Goal: Navigation & Orientation: Find specific page/section

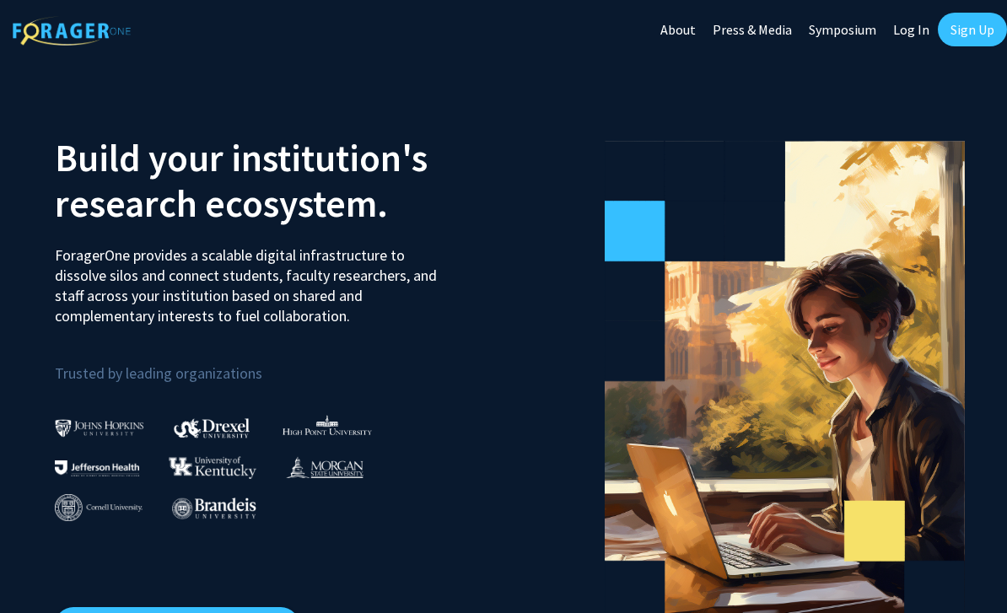
click at [907, 24] on link "Log In" at bounding box center [911, 29] width 53 height 59
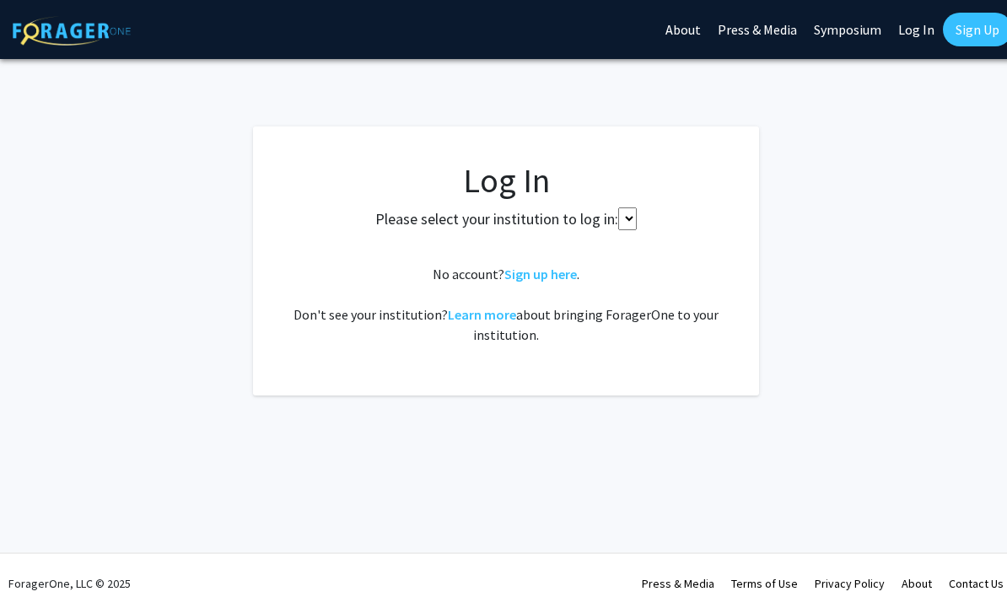
select select
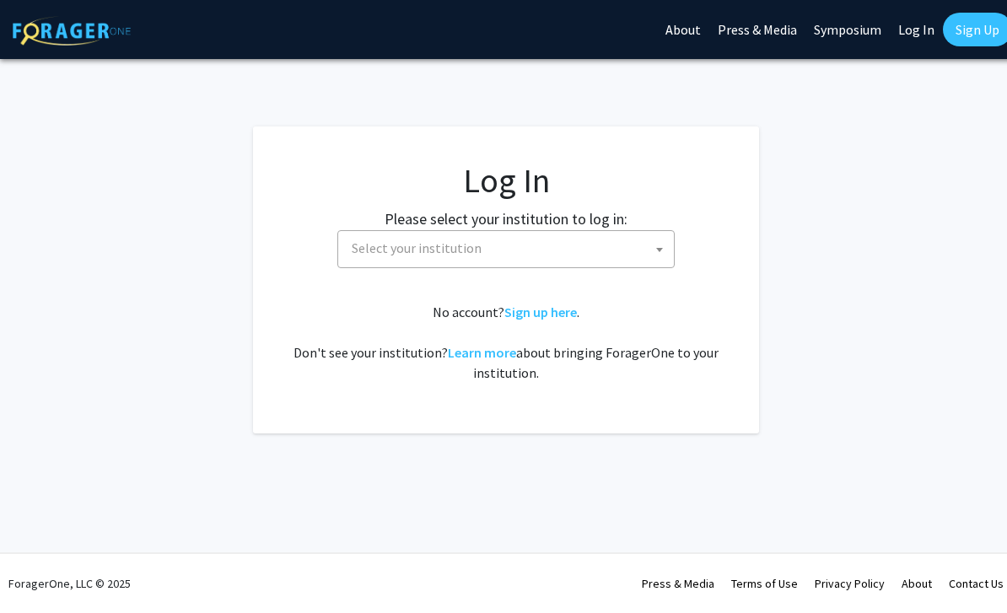
click at [532, 262] on span "Select your institution" at bounding box center [509, 248] width 329 height 35
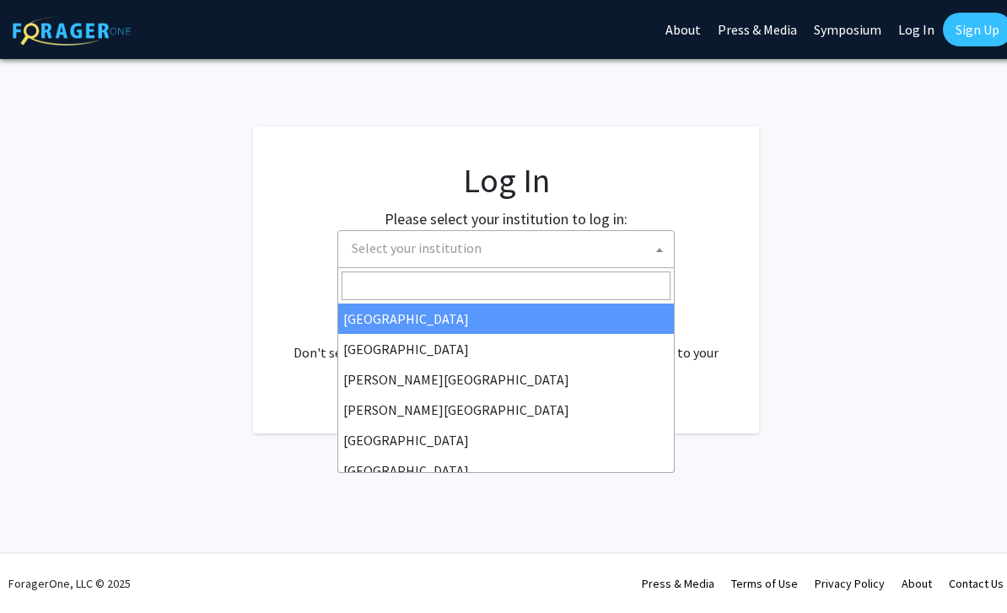
click at [611, 254] on span "Select your institution" at bounding box center [509, 248] width 329 height 35
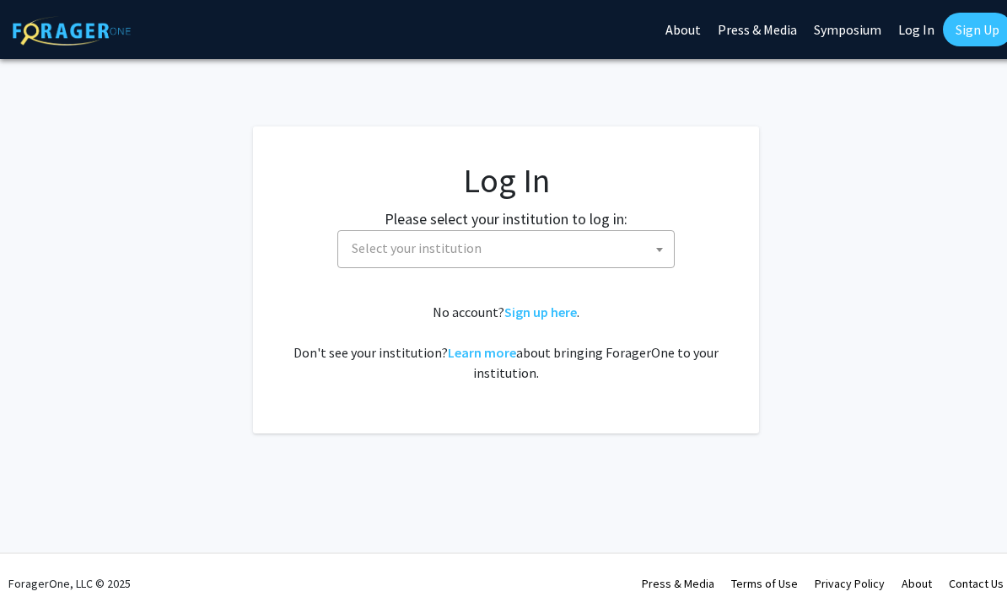
click at [605, 241] on span "Select your institution" at bounding box center [509, 248] width 329 height 35
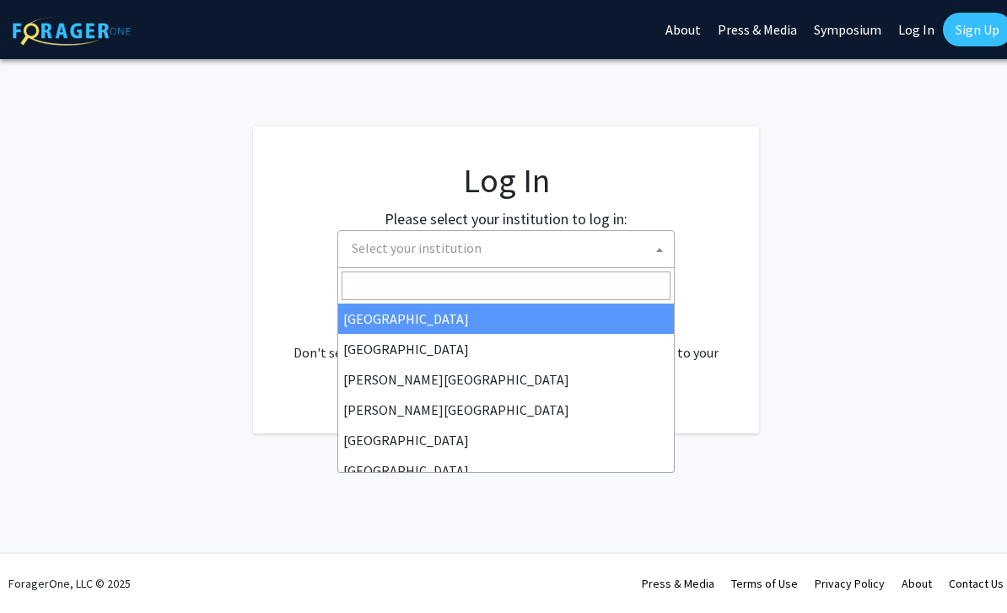
click at [568, 288] on input "Search" at bounding box center [506, 286] width 329 height 29
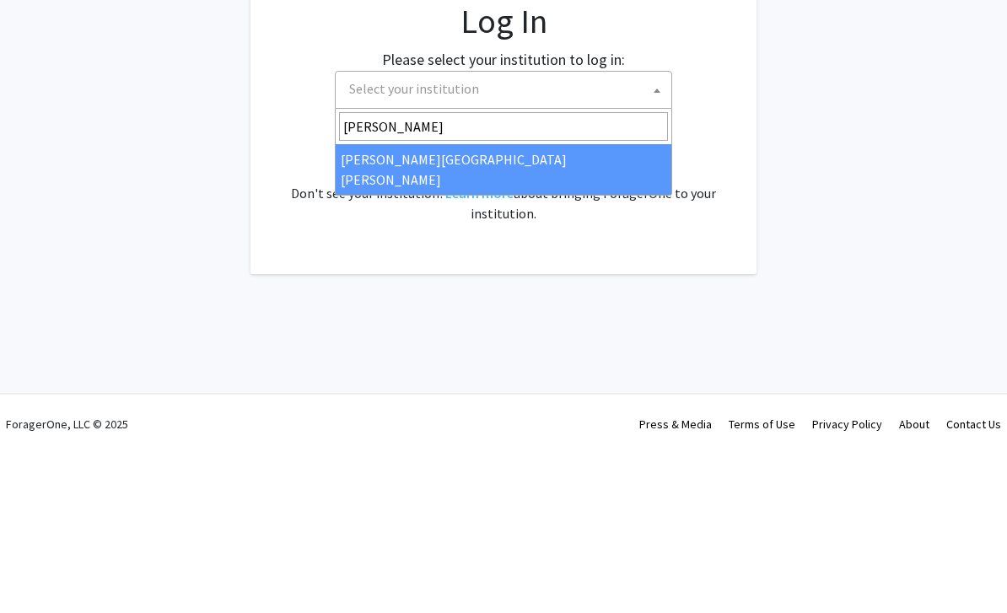
type input "[PERSON_NAME]"
select select "1"
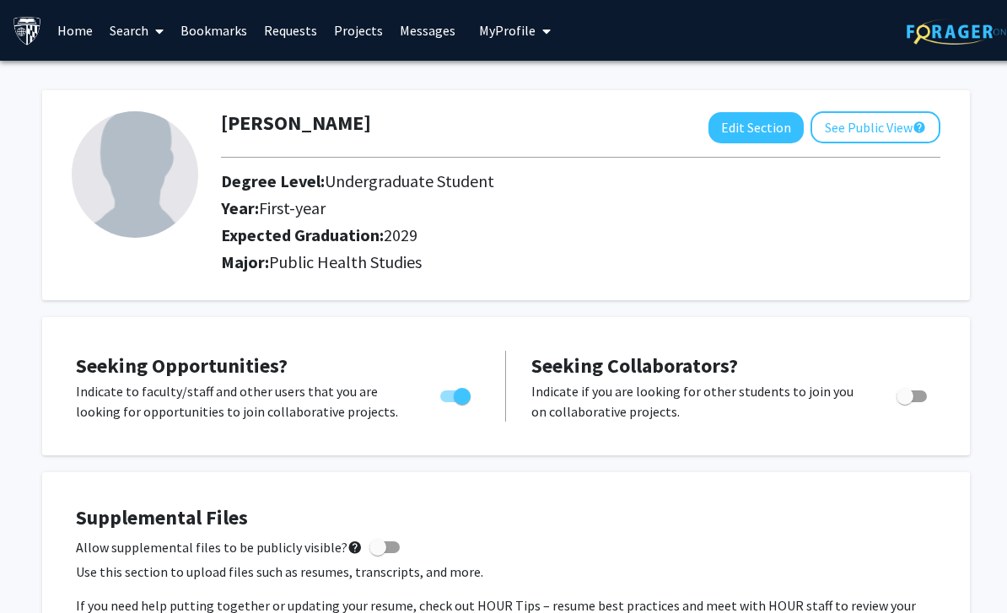
click at [542, 33] on icon "My profile dropdown to access profile and logout" at bounding box center [546, 30] width 8 height 13
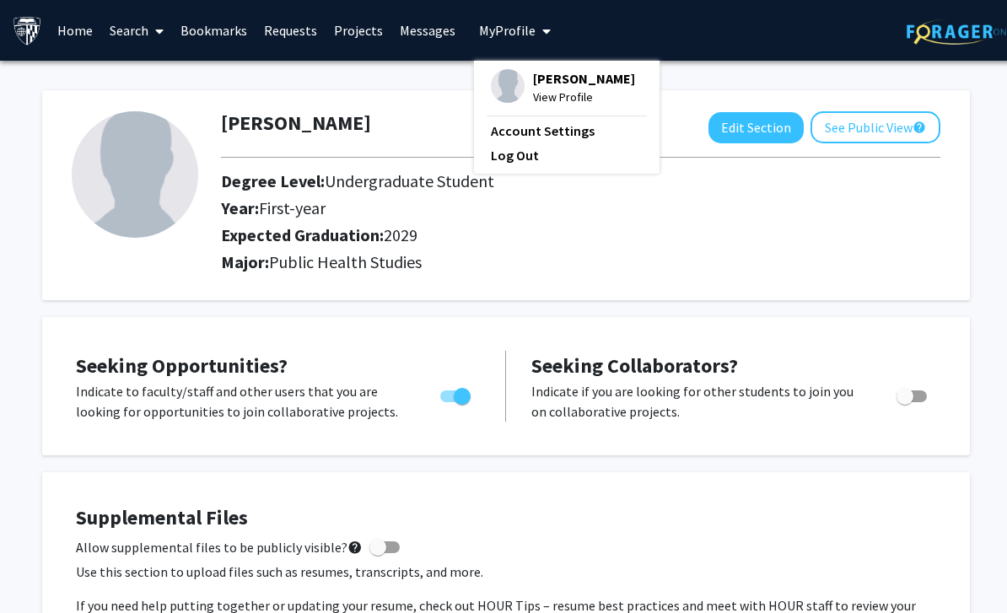
click at [542, 29] on icon "My profile dropdown to access profile and logout" at bounding box center [546, 30] width 8 height 13
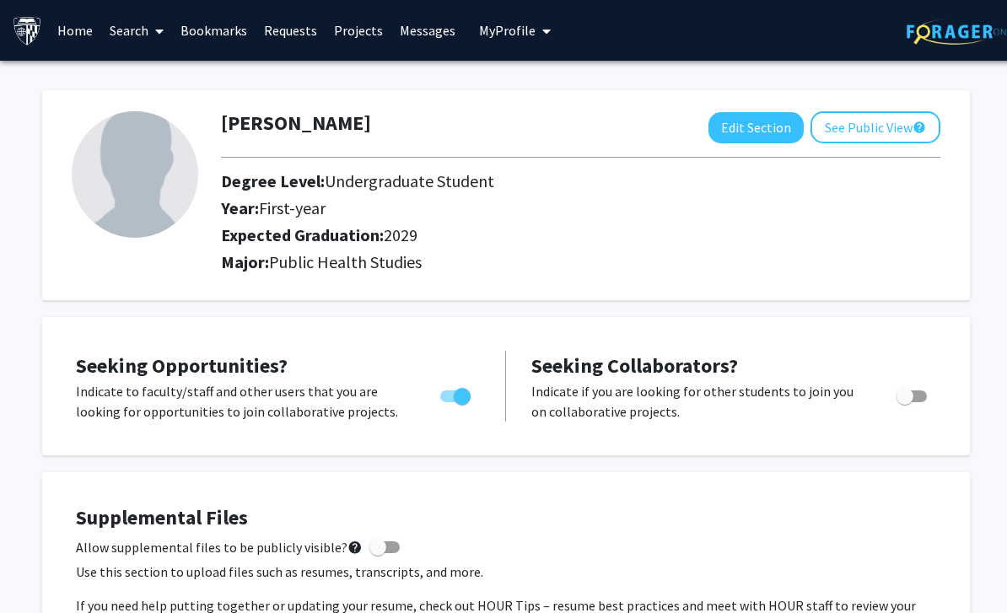
click at [159, 33] on icon at bounding box center [159, 30] width 8 height 13
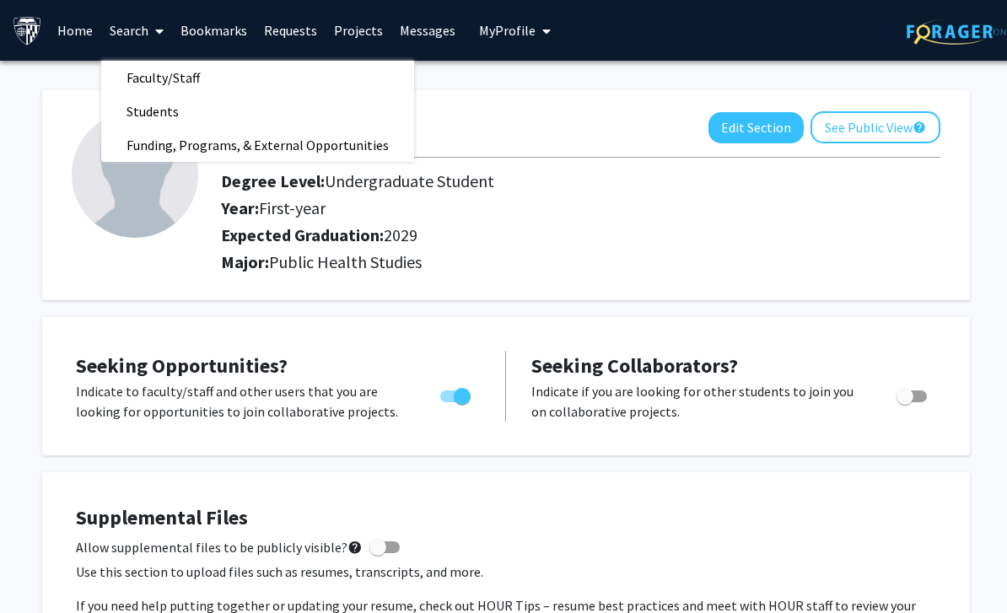
click at [223, 87] on link "Faculty/Staff" at bounding box center [257, 77] width 313 height 25
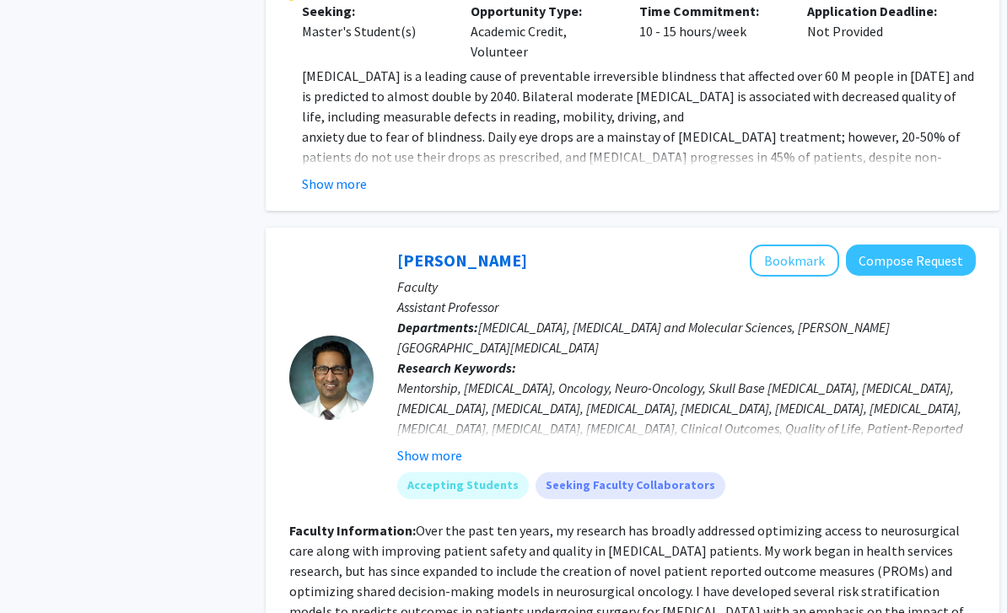
scroll to position [5678, 0]
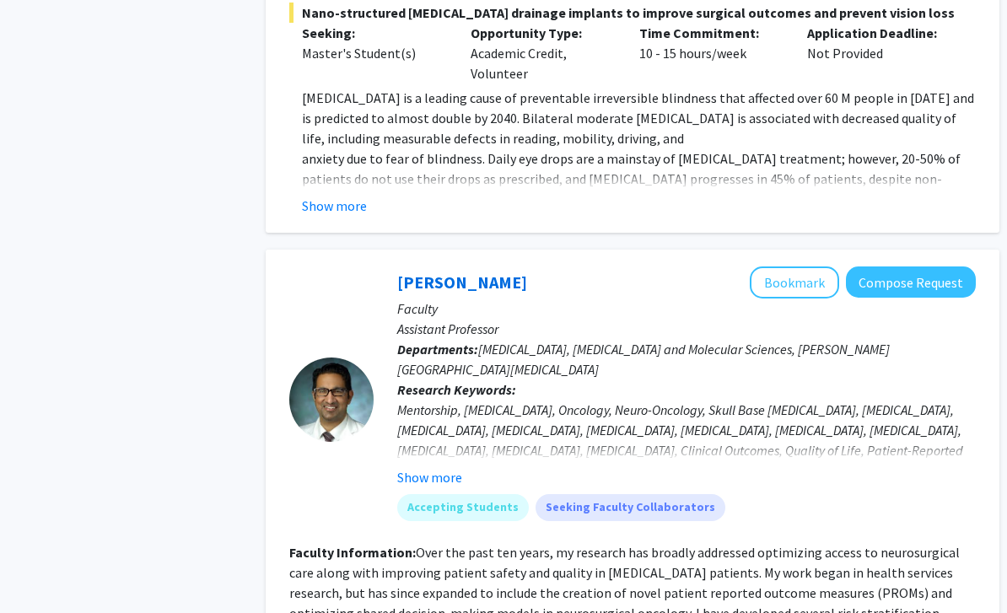
click at [812, 267] on button "Bookmark" at bounding box center [794, 283] width 89 height 32
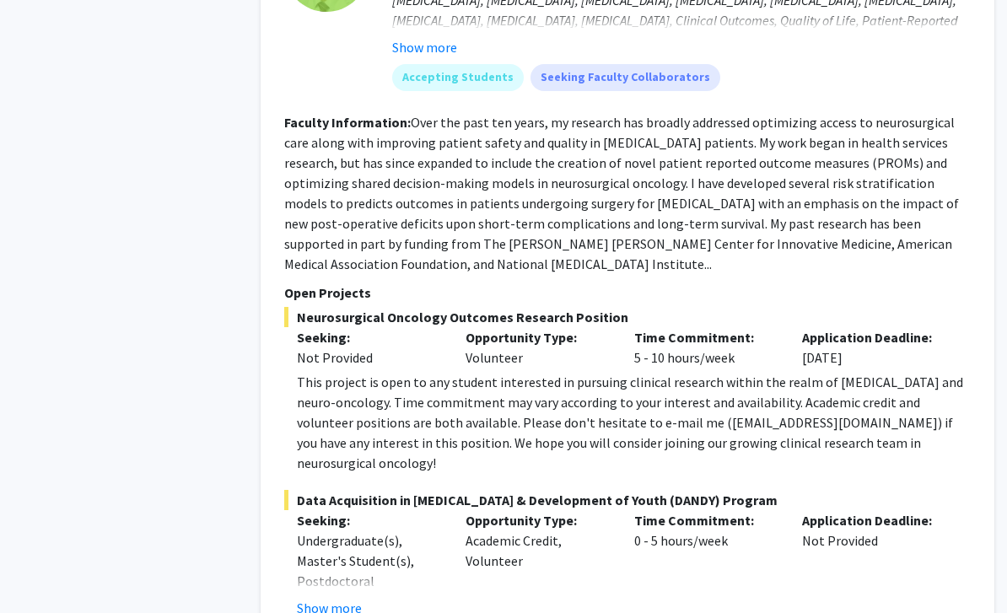
scroll to position [6169, 5]
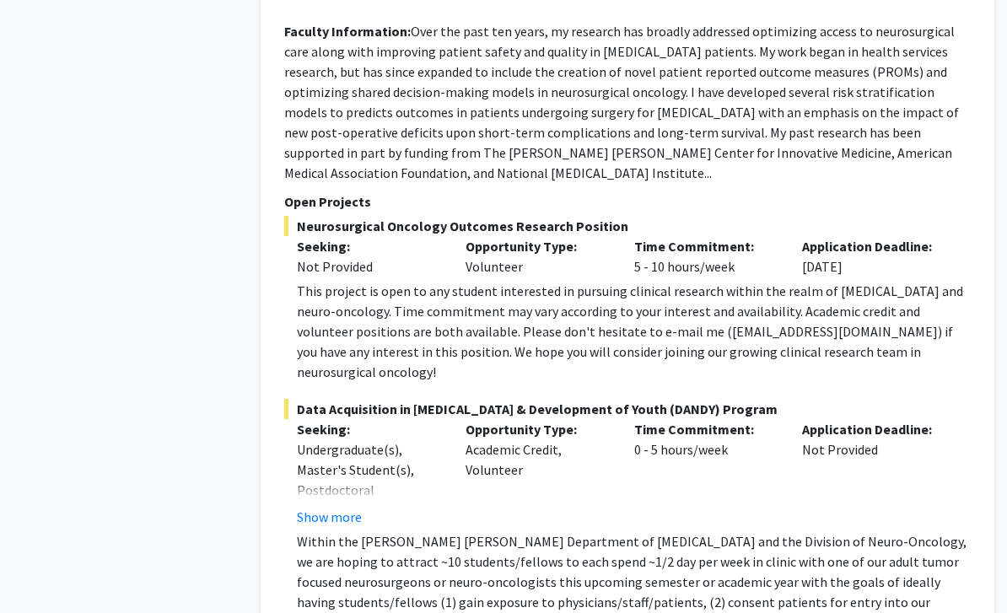
click at [597, 532] on p "Within the [PERSON_NAME] [PERSON_NAME] Department of [MEDICAL_DATA] and the Div…" at bounding box center [634, 603] width 674 height 142
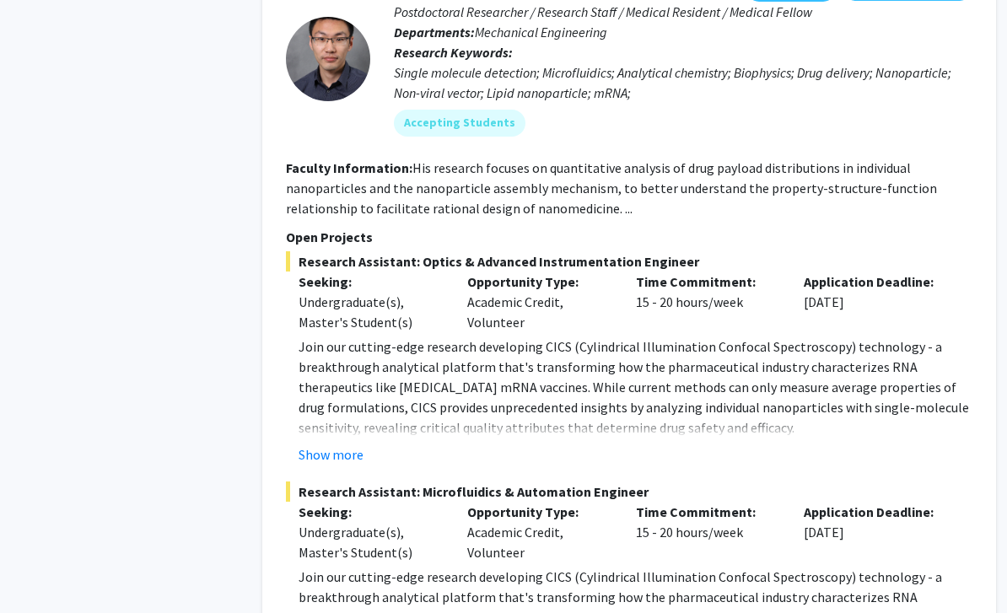
scroll to position [7846, 3]
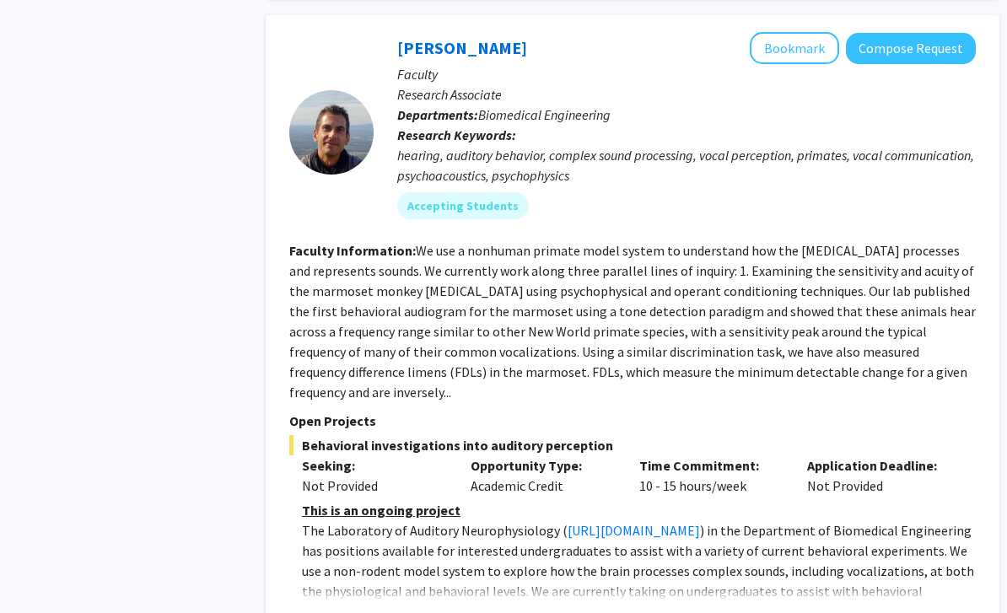
scroll to position [1517, 0]
click at [363, 607] on button "Show more" at bounding box center [334, 617] width 65 height 20
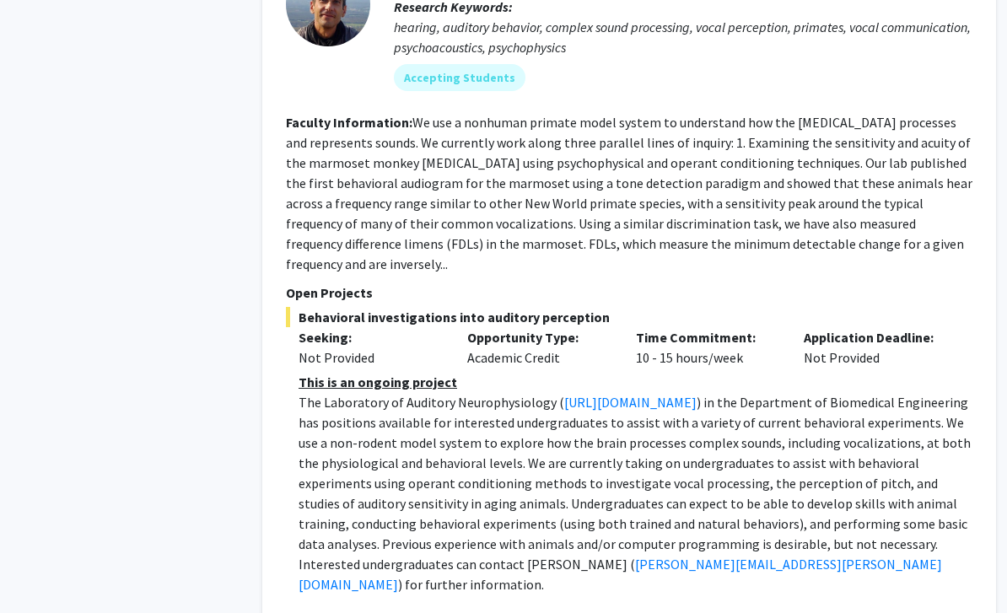
scroll to position [1643, 3]
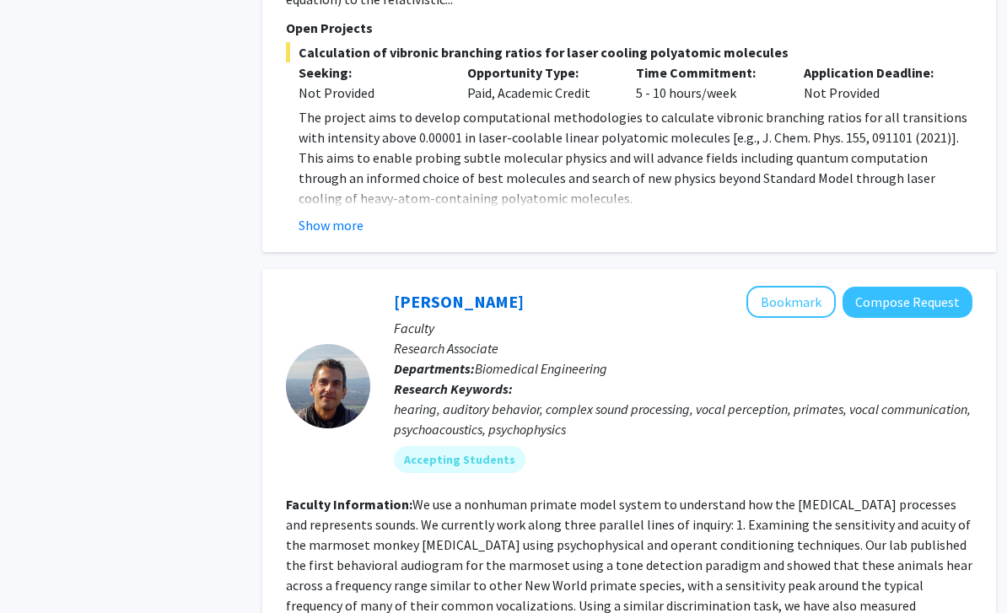
click at [789, 287] on button "Bookmark" at bounding box center [790, 303] width 89 height 32
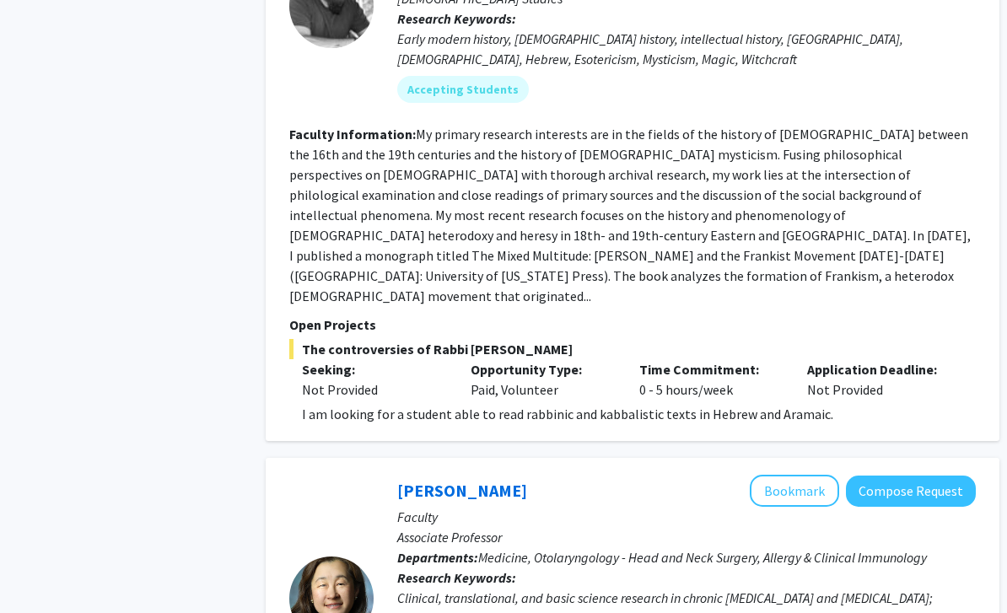
scroll to position [3797, 0]
click at [801, 474] on button "Bookmark" at bounding box center [794, 490] width 89 height 32
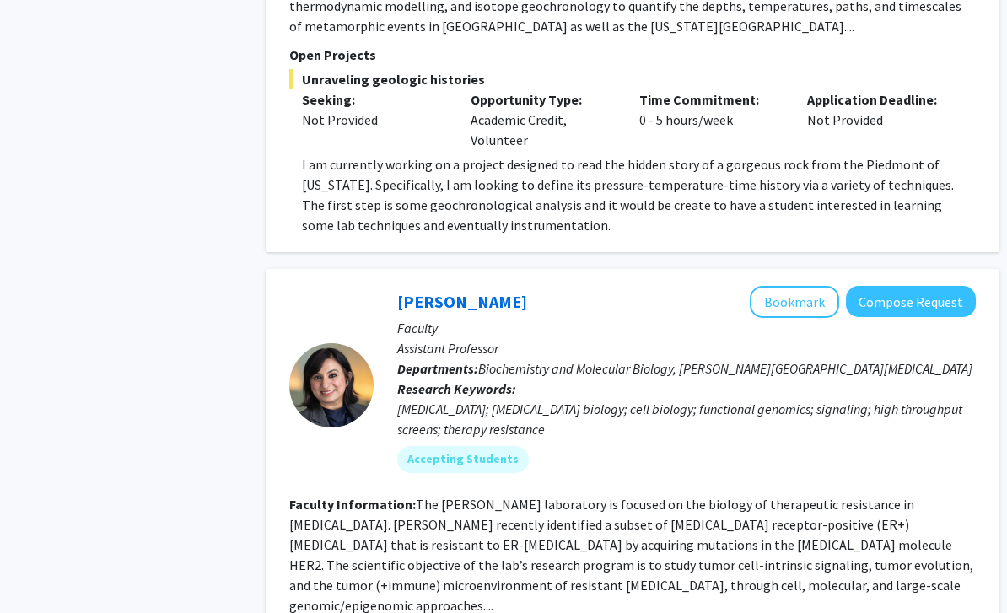
scroll to position [5302, 0]
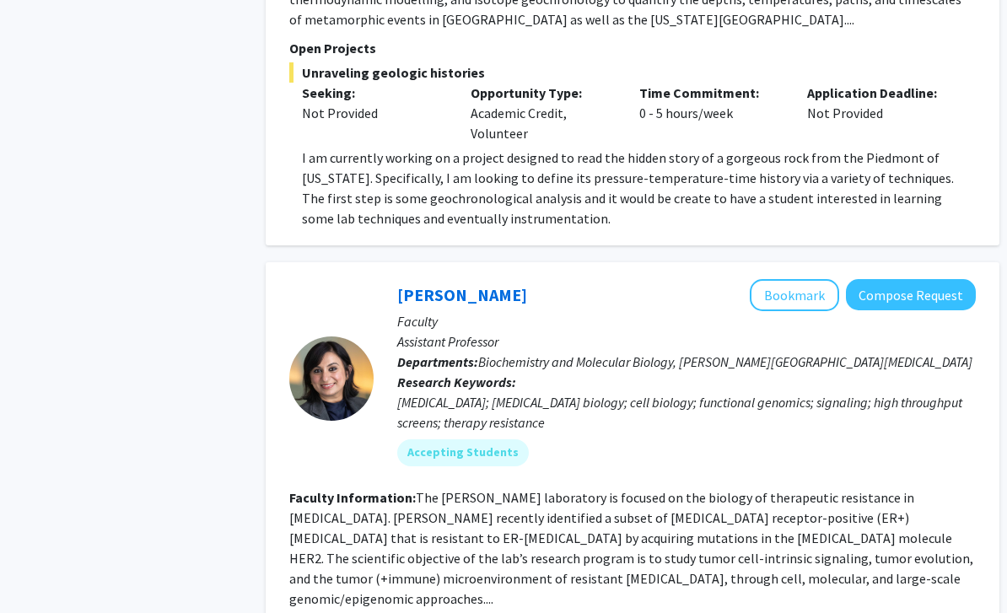
click at [721, 490] on fg-read-more "The [PERSON_NAME] laboratory is focused on the biology of therapeutic resistanc…" at bounding box center [631, 549] width 684 height 118
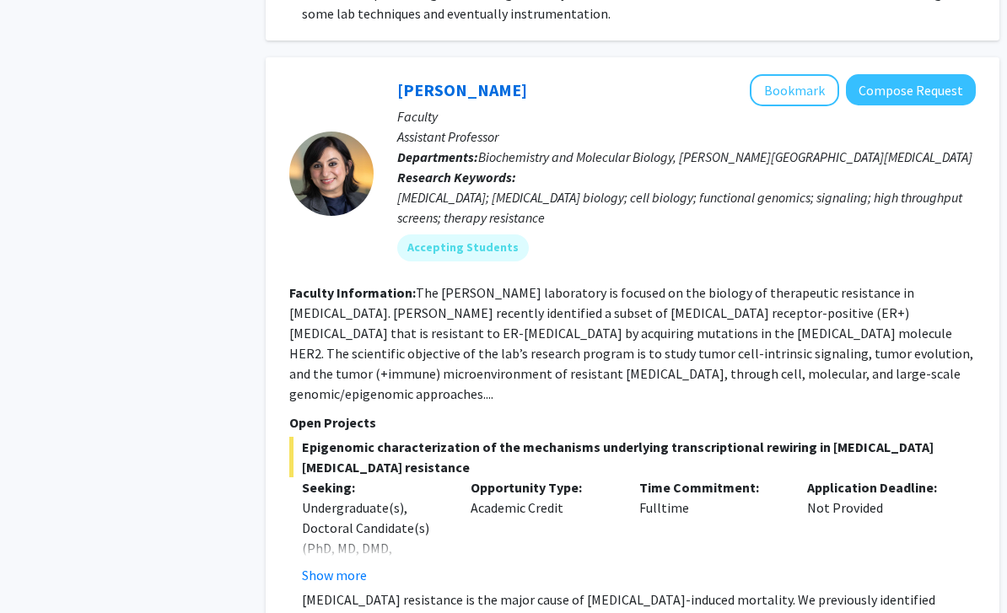
scroll to position [5501, 0]
